Goal: Check status: Check status

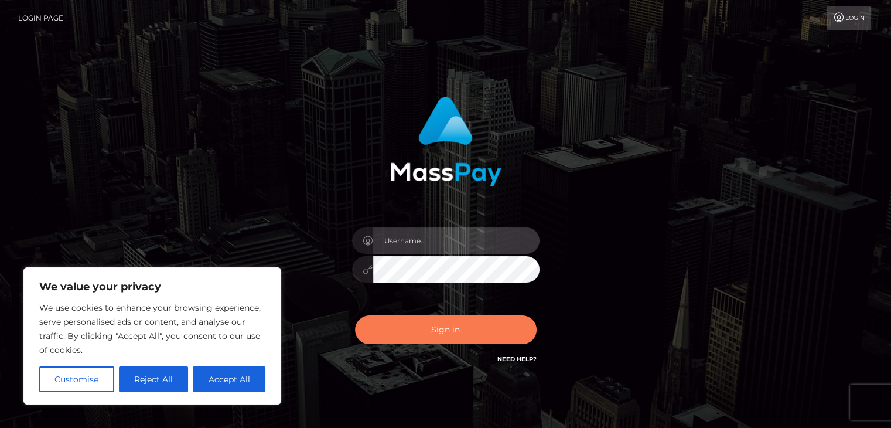
type input "esmeralda.cope"
click at [480, 323] on button "Sign in" at bounding box center [446, 329] width 182 height 29
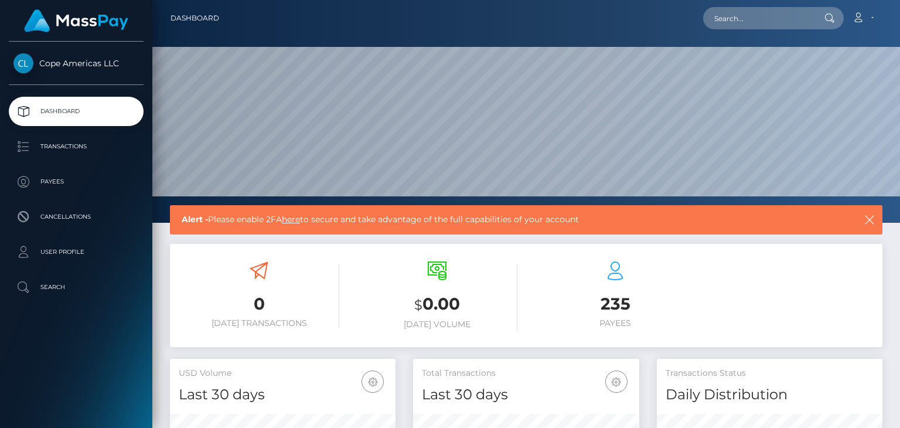
scroll to position [207, 225]
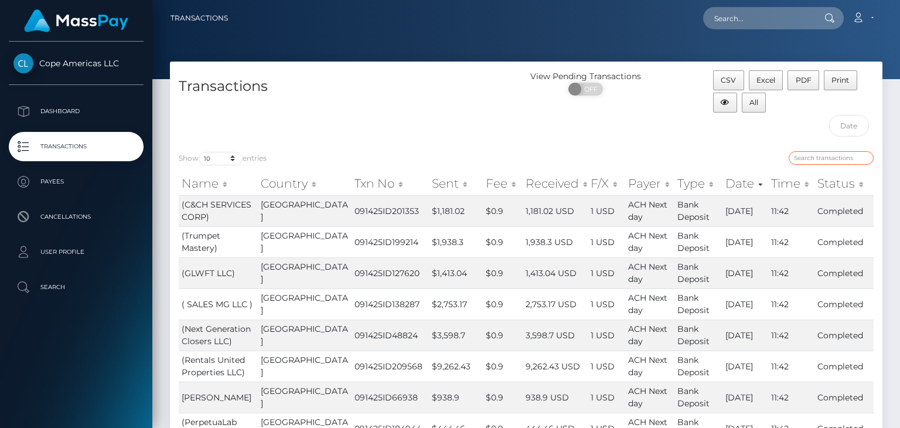
click at [823, 158] on input "search" at bounding box center [831, 157] width 85 height 13
paste input "43341"
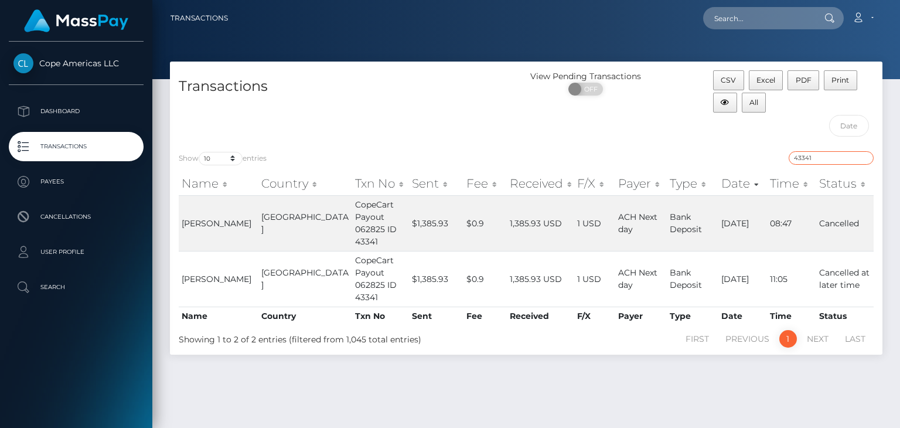
type input "43341"
click at [531, 219] on td "1,385.93 USD" at bounding box center [540, 223] width 67 height 56
click at [507, 288] on td "1,385.93 USD" at bounding box center [540, 279] width 67 height 56
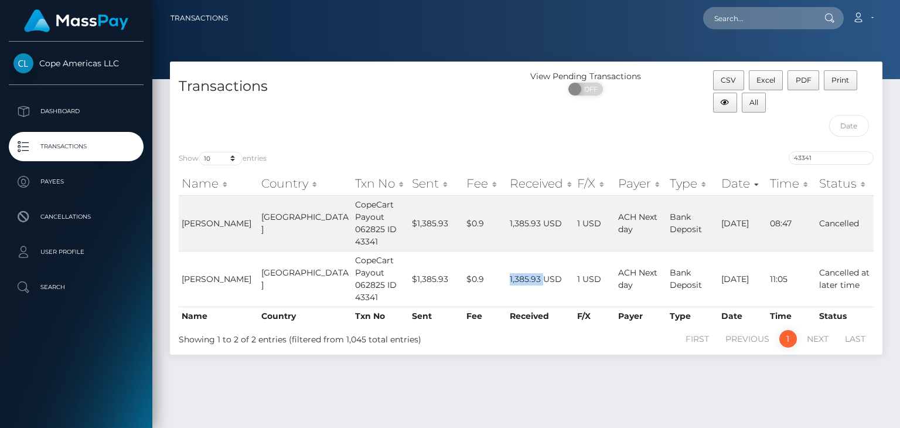
click at [858, 183] on th "Status" at bounding box center [844, 183] width 57 height 23
click at [787, 336] on link "1" at bounding box center [788, 339] width 18 height 18
click at [787, 333] on link "1" at bounding box center [788, 339] width 18 height 18
click at [837, 274] on td "Cancelled at later time" at bounding box center [844, 279] width 57 height 56
click at [832, 224] on td "Cancelled" at bounding box center [844, 223] width 57 height 56
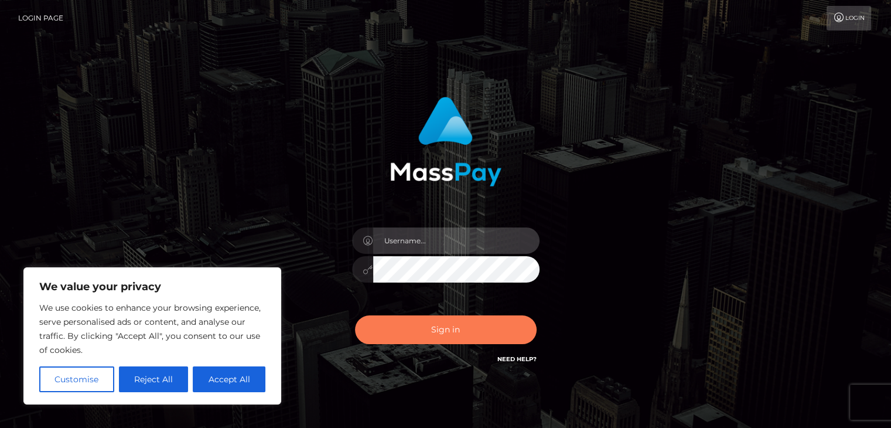
type input "esmeralda.cope"
click at [485, 333] on button "Sign in" at bounding box center [446, 329] width 182 height 29
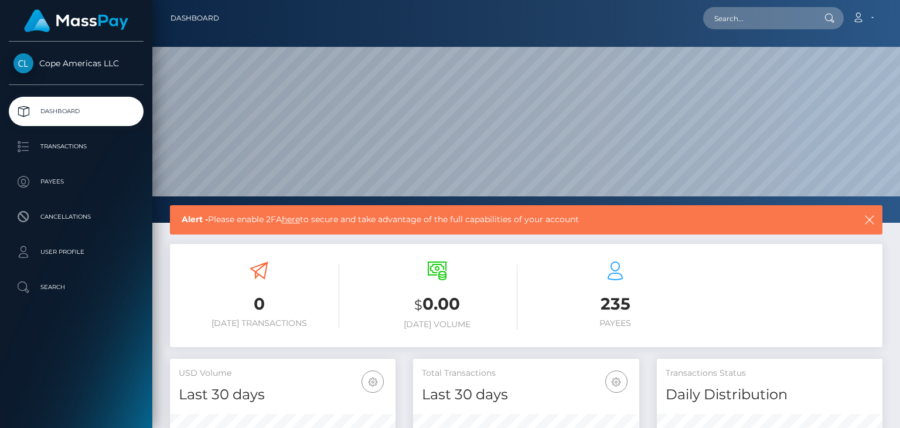
scroll to position [207, 225]
click at [56, 144] on p "Transactions" at bounding box center [75, 147] width 125 height 18
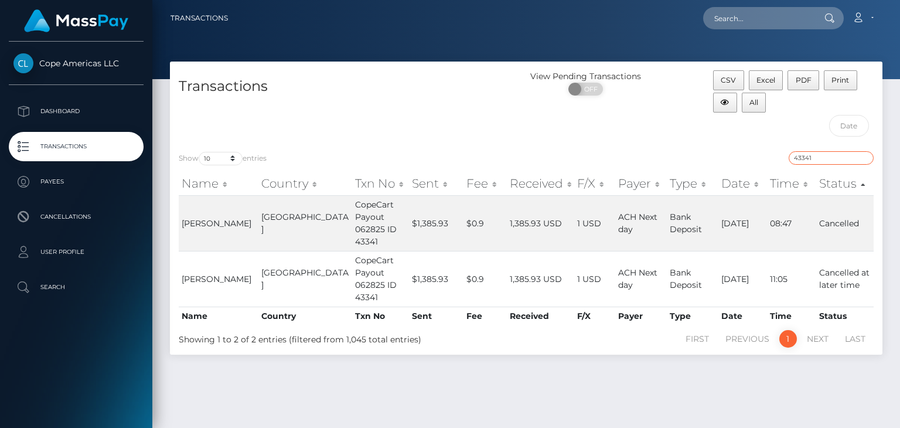
drag, startPoint x: 817, startPoint y: 157, endPoint x: 778, endPoint y: 158, distance: 38.7
click at [778, 158] on div "43341" at bounding box center [704, 159] width 339 height 16
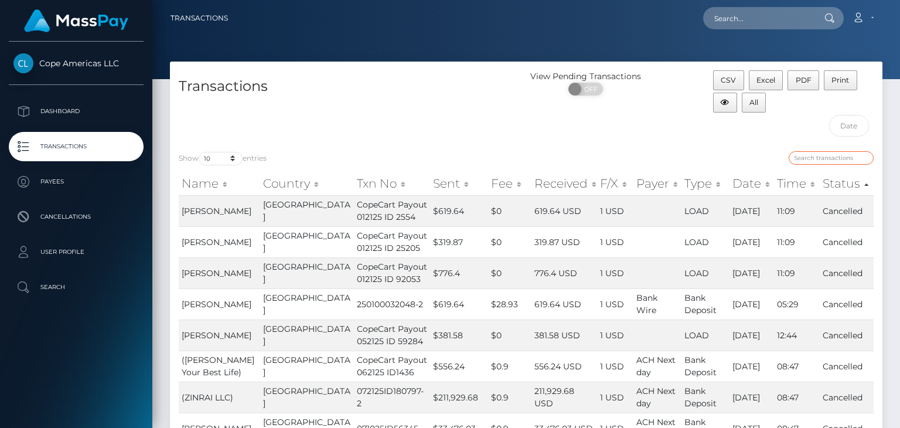
paste input "159893"
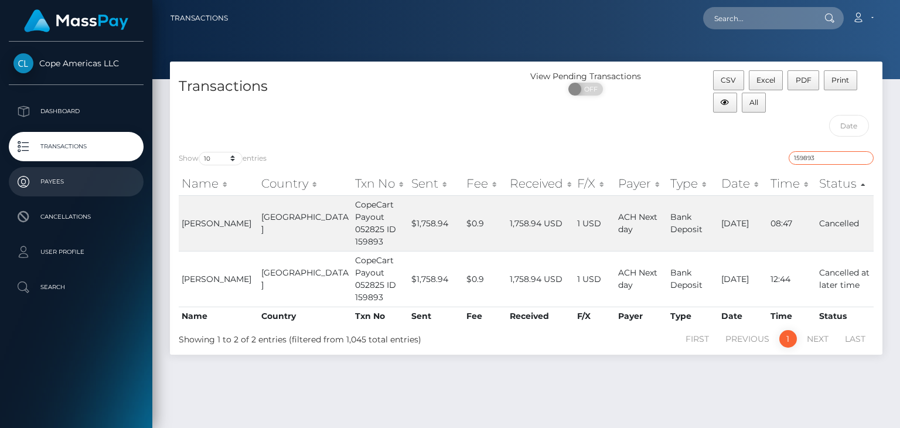
type input "159893"
click at [43, 185] on p "Payees" at bounding box center [75, 182] width 125 height 18
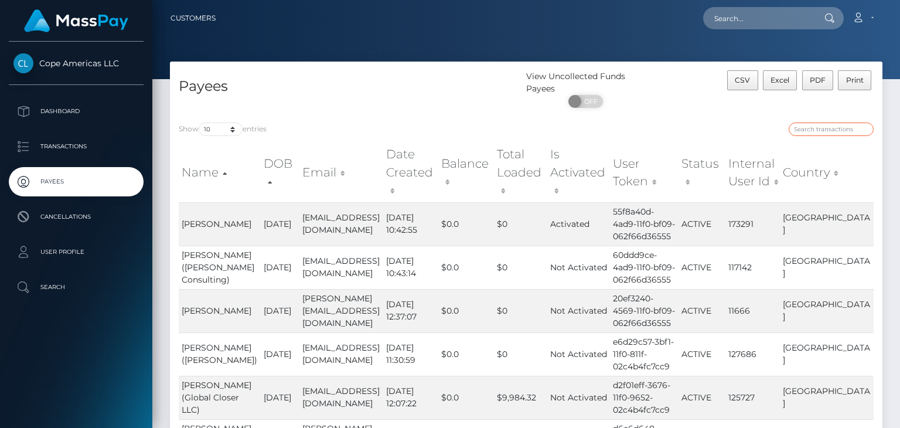
click at [823, 129] on input "search" at bounding box center [831, 128] width 85 height 13
paste input "159893"
type input "159893"
